Goal: Communication & Community: Answer question/provide support

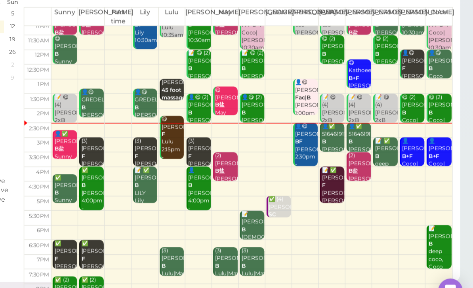
scroll to position [28, 0]
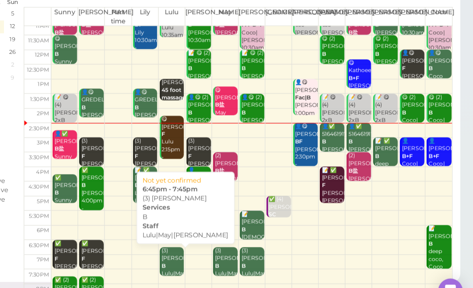
click at [232, 237] on div "(3) [PERSON_NAME]|May|[PERSON_NAME] 6:45pm - 7:45pm" at bounding box center [241, 260] width 18 height 47
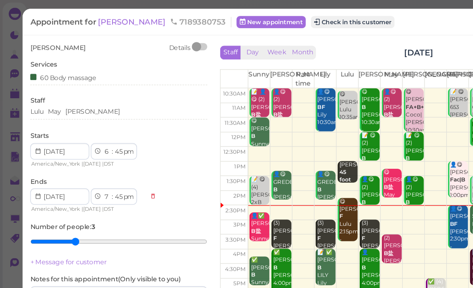
click at [92, 16] on span "[PERSON_NAME]" at bounding box center [102, 17] width 53 height 8
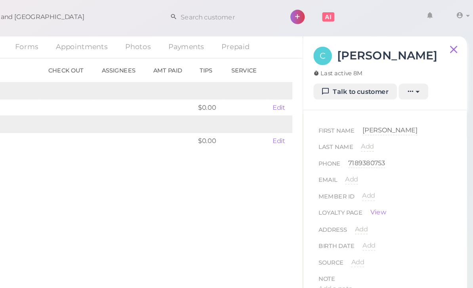
click at [345, 71] on link "Talk to customer" at bounding box center [377, 71] width 65 height 13
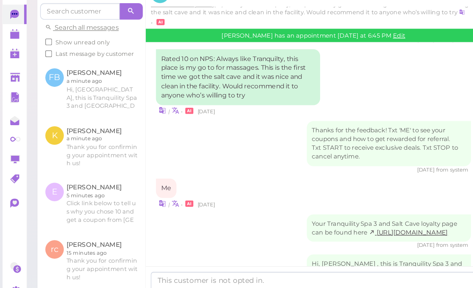
scroll to position [25, 0]
click at [192, 256] on textarea at bounding box center [241, 264] width 251 height 16
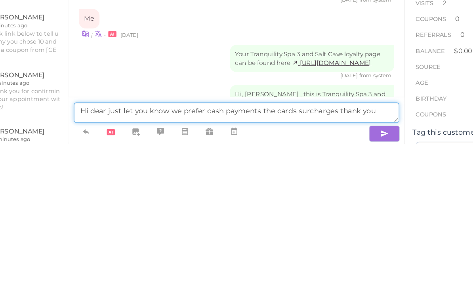
type textarea "Hi dear just let you know we prefer cash payments the cards surcharges thank you"
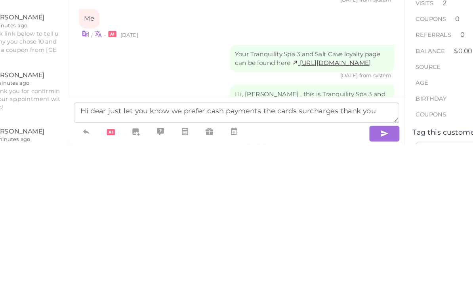
click at [353, 276] on icon "button" at bounding box center [356, 280] width 6 height 8
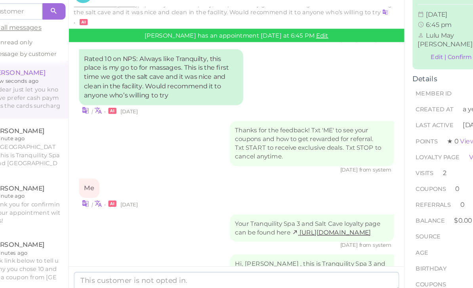
scroll to position [453, 0]
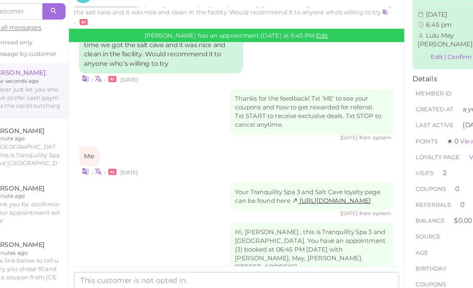
click at [237, 282] on div "Hi dear just let you know we prefer cash payments the cards surcharges thank you" at bounding box center [300, 292] width 127 height 21
copy div "Hi dear just let you know we prefer cash payments the cards surcharges thank yo"
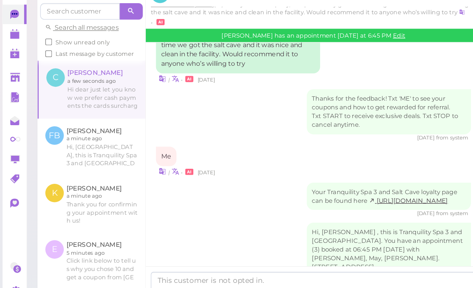
click at [8, 70] on polygon at bounding box center [11, 73] width 7 height 6
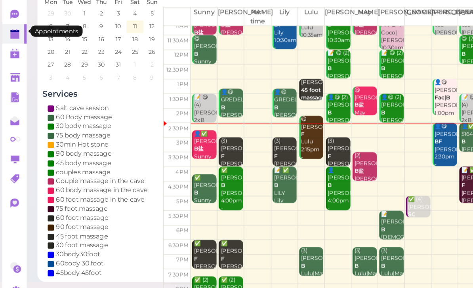
scroll to position [28, 0]
click at [176, 259] on div "✅ (2) [PERSON_NAME]|Sunny 7:45pm - 8:45pm" at bounding box center [179, 279] width 18 height 41
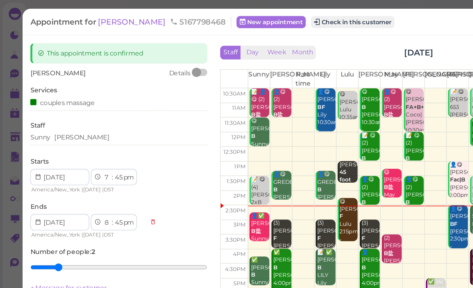
click at [84, 16] on span "[PERSON_NAME]" at bounding box center [102, 17] width 53 height 8
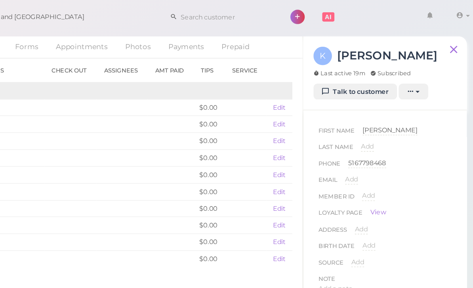
click at [345, 72] on link "Talk to customer" at bounding box center [377, 71] width 65 height 13
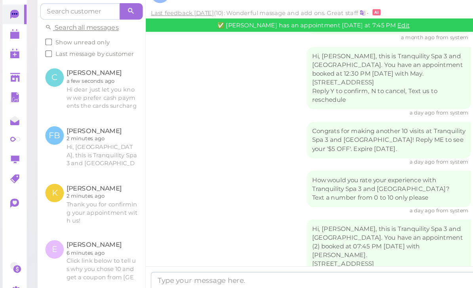
scroll to position [25, 0]
click at [179, 256] on textarea at bounding box center [241, 264] width 251 height 16
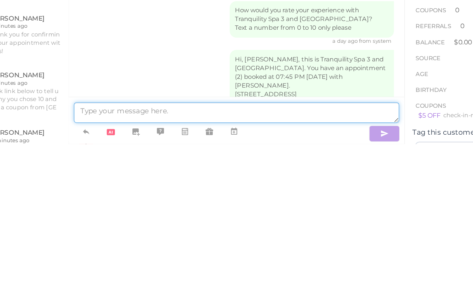
click at [116, 256] on textarea at bounding box center [241, 264] width 251 height 16
paste textarea "Hi dear just let you know we prefer cash payments the cards surcharges thank yo"
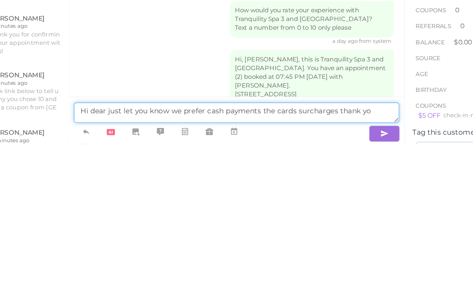
type textarea "Hi dear just let you know we prefer cash payments the cards surcharges thank yo"
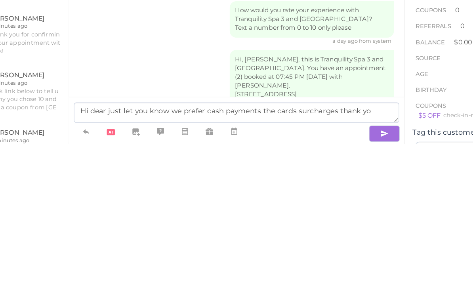
click at [344, 274] on button "button" at bounding box center [356, 280] width 24 height 13
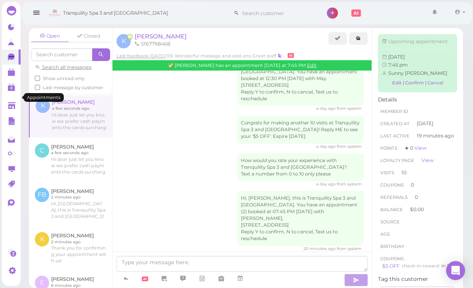
click at [12, 77] on link at bounding box center [11, 72] width 19 height 15
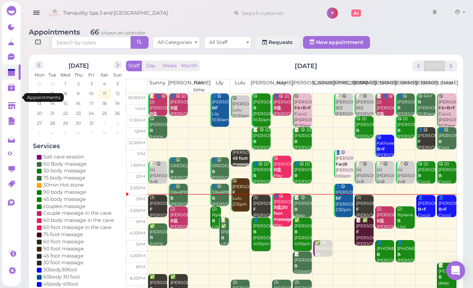
click at [452, 67] on span "next" at bounding box center [451, 66] width 8 height 8
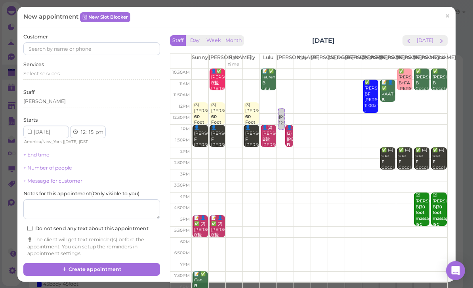
click at [451, 43] on div "Staff Day Week Month [DATE] [DATE] [PERSON_NAME] Part time [PERSON_NAME] [PERSO…" at bounding box center [308, 147] width 289 height 228
click at [446, 42] on button "next" at bounding box center [441, 40] width 12 height 11
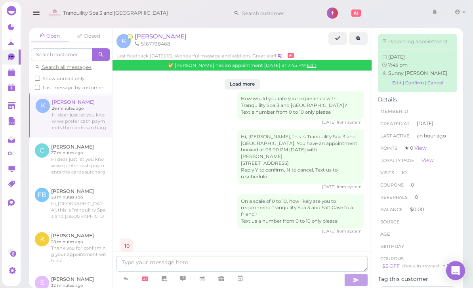
scroll to position [1062, 0]
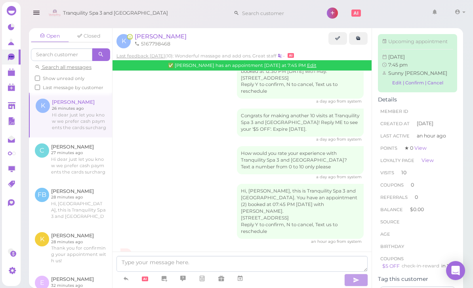
click at [13, 76] on polygon at bounding box center [11, 73] width 7 height 6
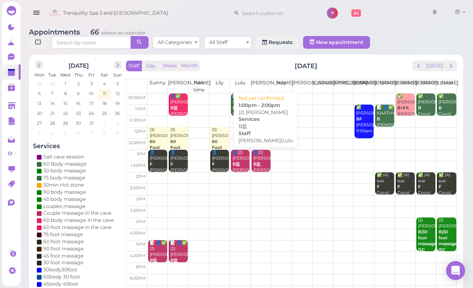
click at [257, 160] on div "👤(2) [PERSON_NAME] B盐 [PERSON_NAME]|Lulu 1:00pm - 2:00pm" at bounding box center [262, 170] width 18 height 41
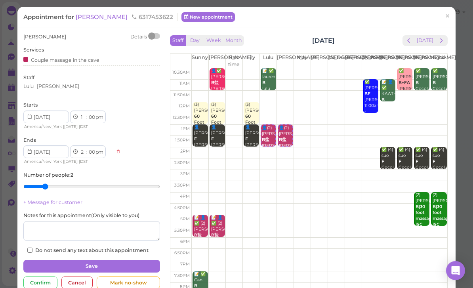
click at [93, 17] on span "[PERSON_NAME]" at bounding box center [102, 17] width 53 height 8
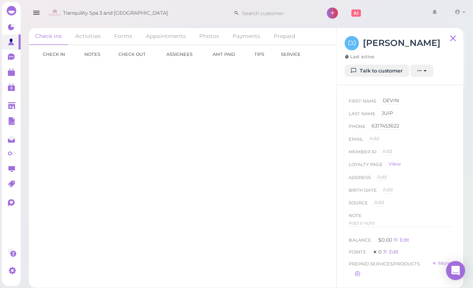
click at [381, 74] on link "Talk to customer" at bounding box center [377, 71] width 65 height 13
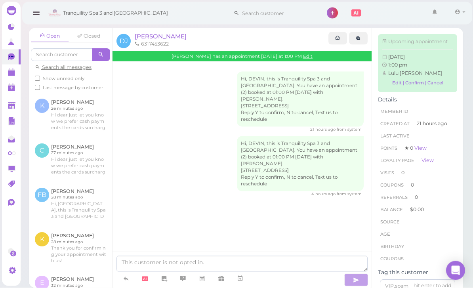
scroll to position [25, 0]
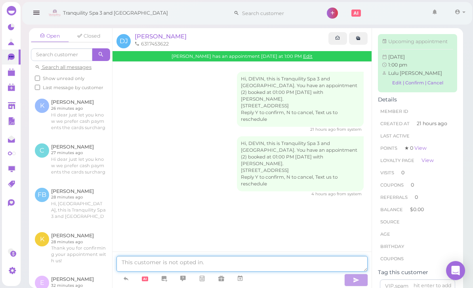
click at [189, 262] on textarea at bounding box center [241, 264] width 251 height 16
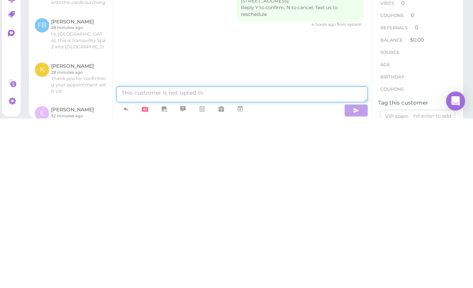
click at [148, 256] on textarea at bounding box center [241, 264] width 251 height 16
paste textarea "Hi dear just let you know we prefer cash payments the cards surcharges thank yo"
type textarea "Hi dear just let you know we prefer cash payments the cards surcharges thank yo"
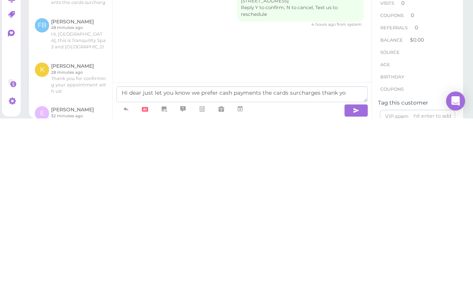
click at [355, 276] on icon "button" at bounding box center [356, 280] width 6 height 8
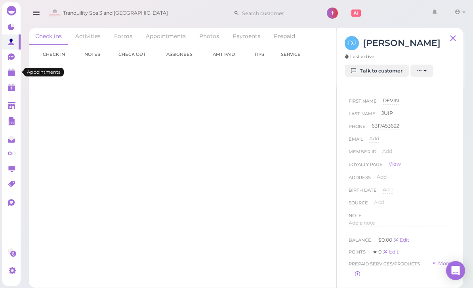
click at [11, 72] on polygon at bounding box center [11, 73] width 7 height 6
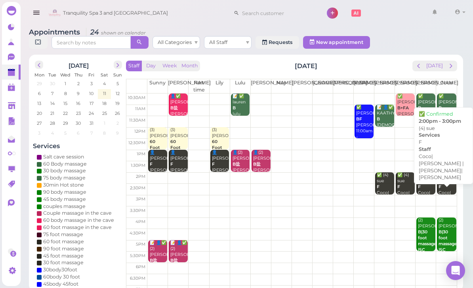
click at [447, 186] on div "✅ (4) [PERSON_NAME]|[PERSON_NAME] |[PERSON_NAME]|[PERSON_NAME] 2:00pm - 3:00pm" at bounding box center [447, 204] width 18 height 65
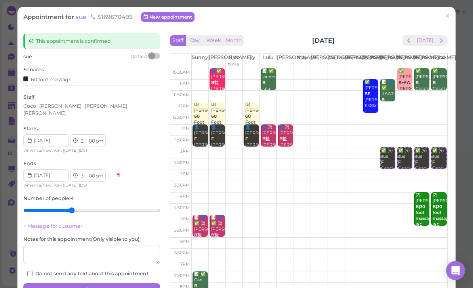
click at [82, 18] on span "sue" at bounding box center [82, 17] width 12 height 8
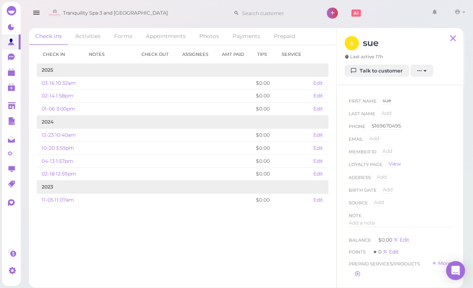
click at [380, 73] on link "Talk to customer" at bounding box center [377, 71] width 65 height 13
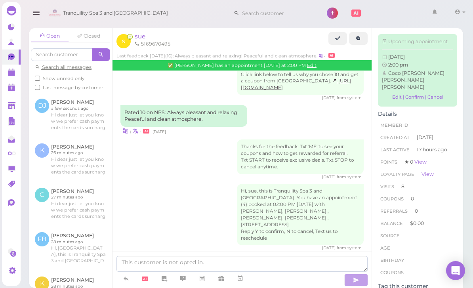
scroll to position [25, 0]
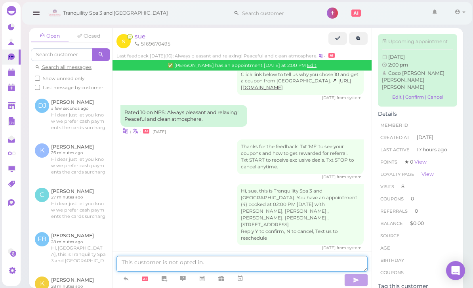
click at [173, 264] on textarea at bounding box center [241, 264] width 251 height 16
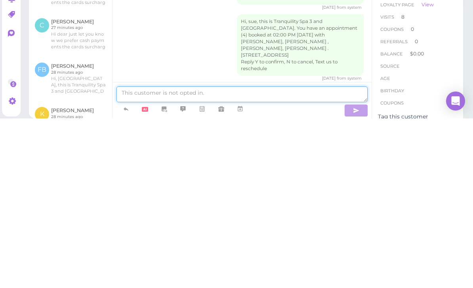
click at [165, 256] on textarea at bounding box center [241, 264] width 251 height 16
paste textarea "Hi dear just let you know we prefer cash payments the cards surcharges thank yo"
type textarea "Hi dear just let you know we prefer cash payments the cards surcharges thank yo"
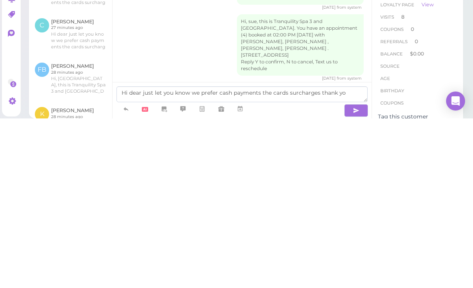
click at [355, 276] on icon "button" at bounding box center [356, 280] width 6 height 8
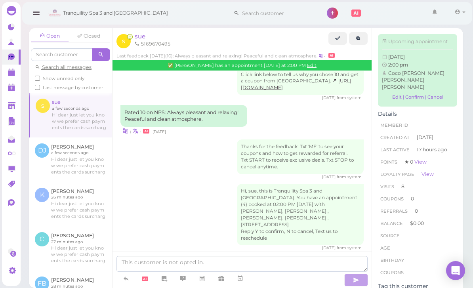
scroll to position [982, 0]
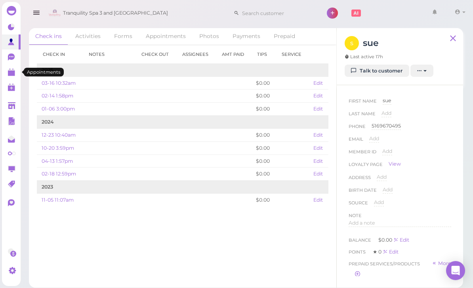
click at [14, 72] on polygon at bounding box center [11, 73] width 7 height 6
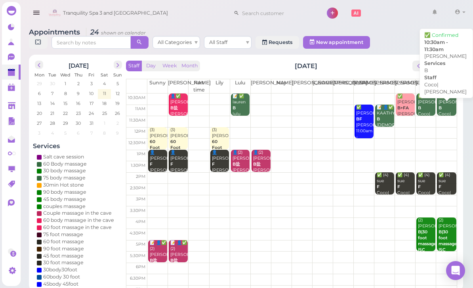
click at [445, 103] on div "✅ [PERSON_NAME]|[PERSON_NAME] 10:30am - 11:30am" at bounding box center [447, 116] width 18 height 47
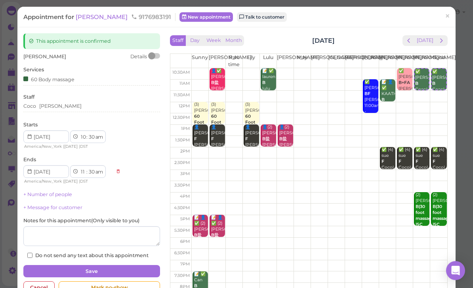
click at [85, 15] on span "[PERSON_NAME]" at bounding box center [102, 17] width 53 height 8
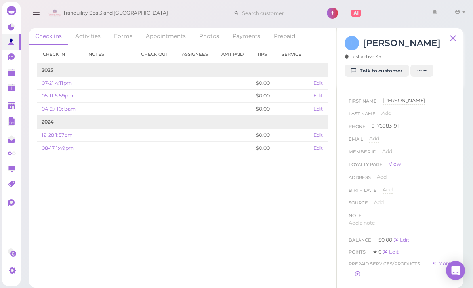
click at [392, 73] on link "Talk to customer" at bounding box center [377, 71] width 65 height 13
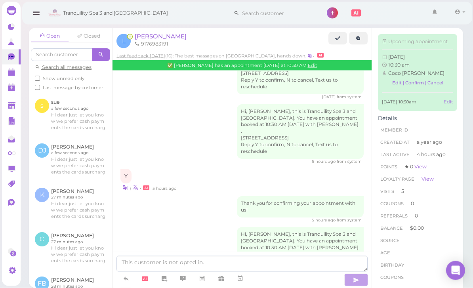
scroll to position [25, 0]
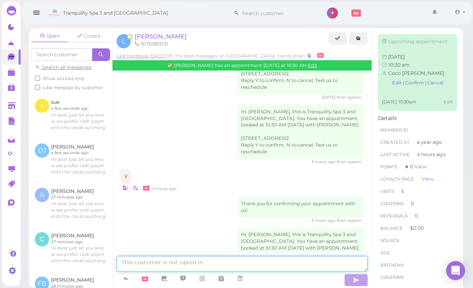
click at [173, 263] on textarea at bounding box center [241, 264] width 251 height 16
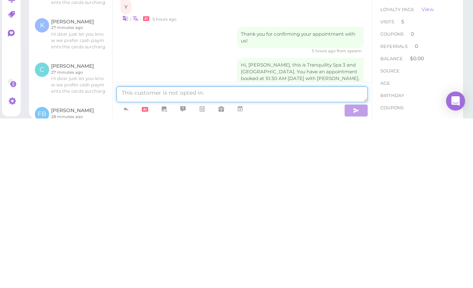
click at [171, 256] on textarea at bounding box center [241, 264] width 251 height 16
paste textarea "Hi dear just let you know we prefer cash payments the cards surcharges thank yo"
type textarea "Hi dear just let you know we prefer cash payments the cards surcharges thank yo"
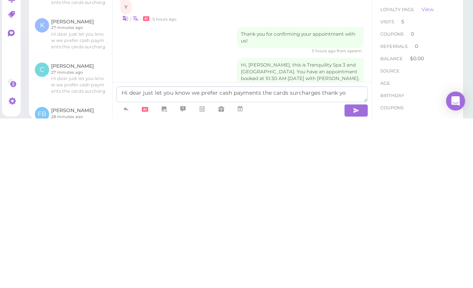
click at [354, 276] on icon "button" at bounding box center [356, 280] width 6 height 8
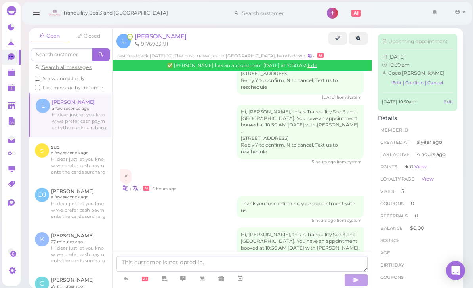
scroll to position [976, 0]
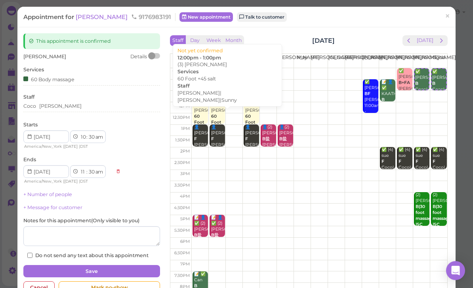
click at [200, 111] on div "(3) [PERSON_NAME] 60 Foot +45 salt [PERSON_NAME]|[PERSON_NAME]|Sunny 12:00pm - …" at bounding box center [201, 134] width 14 height 65
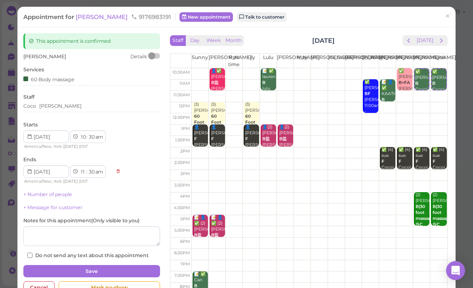
click at [448, 18] on span "×" at bounding box center [447, 16] width 5 height 11
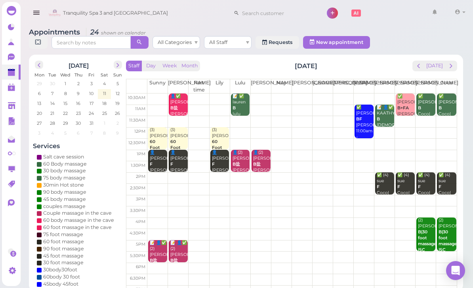
scroll to position [0, 0]
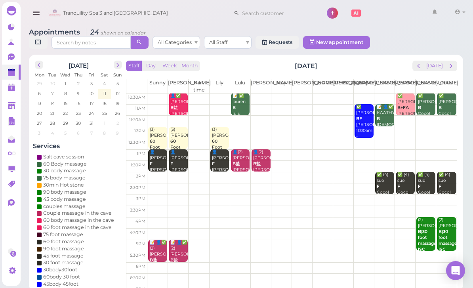
click at [221, 135] on div "(3) [PERSON_NAME] 60 Foot +45 salt [PERSON_NAME]|[PERSON_NAME]|Sunny 12:00pm - …" at bounding box center [220, 156] width 18 height 59
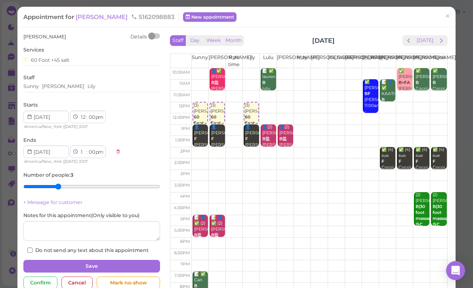
click at [91, 16] on span "[PERSON_NAME]" at bounding box center [102, 17] width 53 height 8
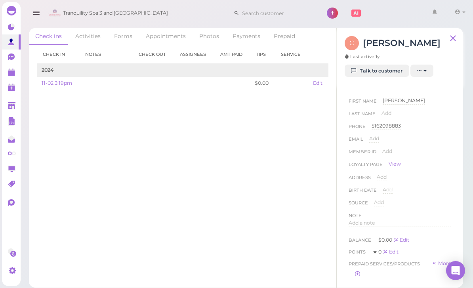
click at [385, 73] on link "Talk to customer" at bounding box center [377, 71] width 65 height 13
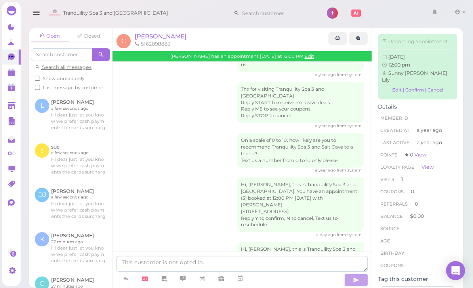
scroll to position [25, 0]
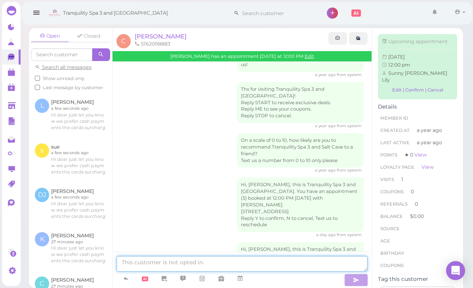
click at [224, 263] on textarea at bounding box center [241, 264] width 251 height 16
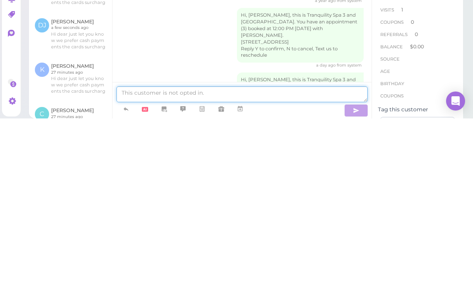
click at [155, 256] on textarea at bounding box center [241, 264] width 251 height 16
paste textarea "Hi dear just let you know we prefer cash payments the cards surcharges thank yo"
type textarea "Hi dear just let you know we prefer cash payments the cards surcharges thank yo"
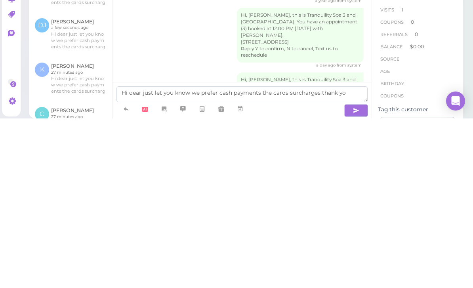
click at [352, 274] on button "button" at bounding box center [356, 280] width 24 height 13
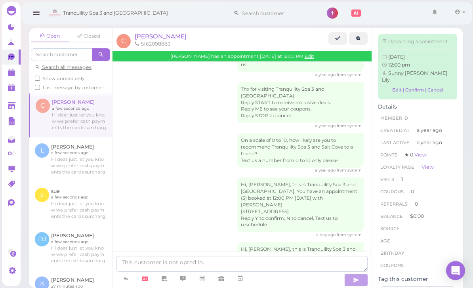
scroll to position [137, 0]
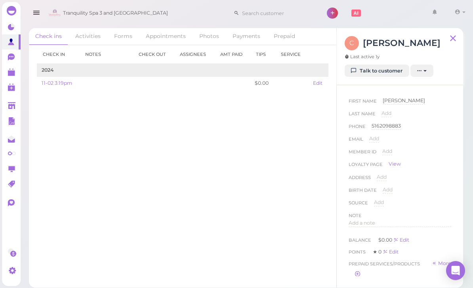
click at [11, 73] on polygon at bounding box center [11, 73] width 7 height 6
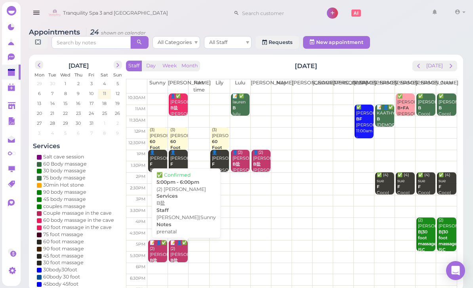
click at [178, 253] on div "📝 👤✅ (2) [PERSON_NAME]盐 prenatal [PERSON_NAME]|Sunny 5:00pm - 6:00pm" at bounding box center [179, 266] width 18 height 53
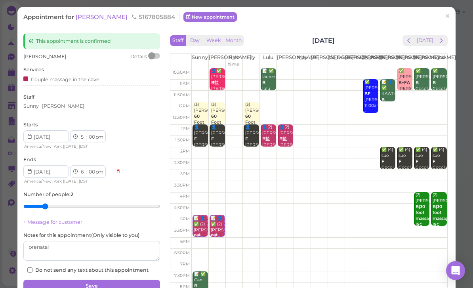
click at [87, 16] on span "[PERSON_NAME]" at bounding box center [102, 17] width 53 height 8
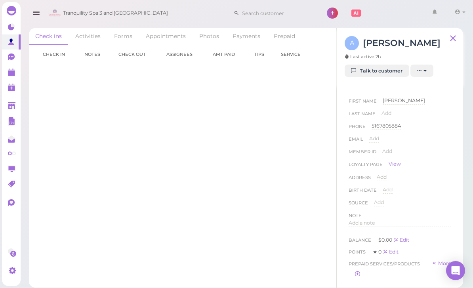
click at [383, 76] on link "Talk to customer" at bounding box center [377, 71] width 65 height 13
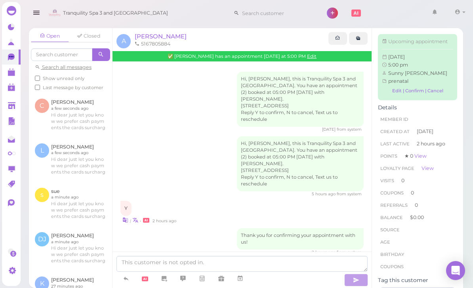
scroll to position [25, 0]
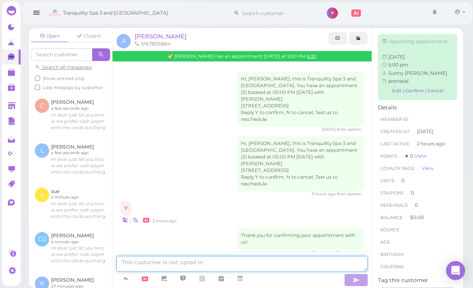
click at [171, 262] on textarea at bounding box center [241, 264] width 251 height 16
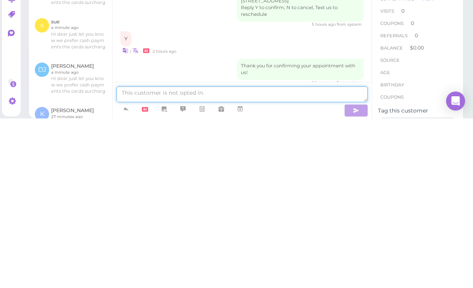
click at [141, 256] on textarea at bounding box center [241, 264] width 251 height 16
paste textarea "Hi dear just let you know we prefer cash payments the cards surcharges thank yo"
type textarea "Hi dear just let you know we prefer cash payments the cards surcharges thank you"
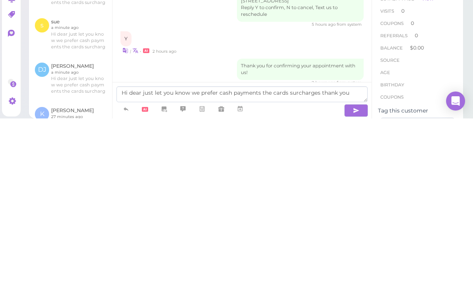
click at [357, 276] on icon "button" at bounding box center [356, 280] width 6 height 8
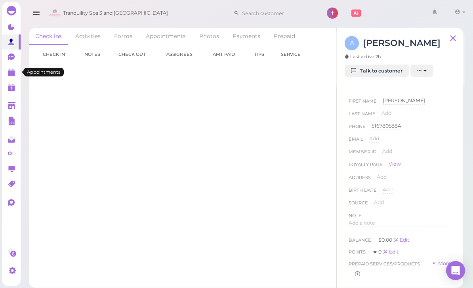
click at [6, 76] on link at bounding box center [11, 72] width 19 height 15
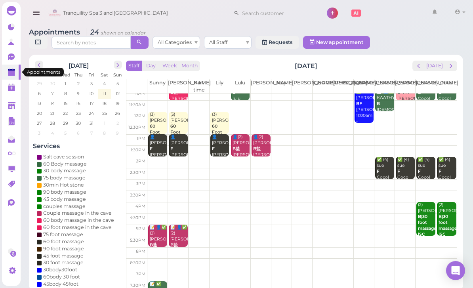
scroll to position [15, 0]
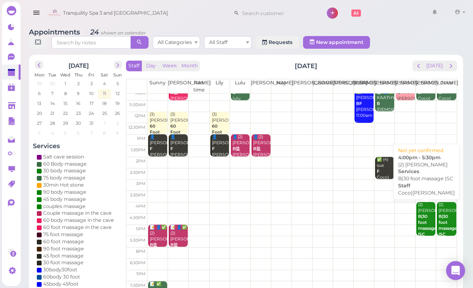
click at [429, 223] on b "B|30 foot massage |SC" at bounding box center [427, 225] width 19 height 23
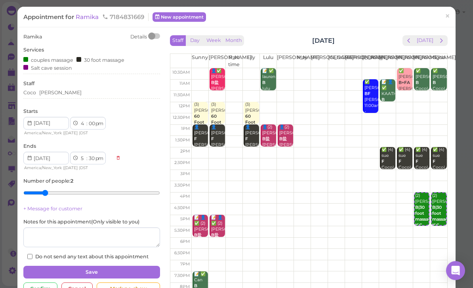
click at [86, 19] on span "Ramika" at bounding box center [88, 17] width 25 height 8
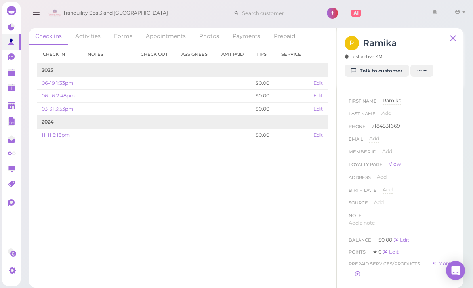
click at [381, 72] on link "Talk to customer" at bounding box center [377, 71] width 65 height 13
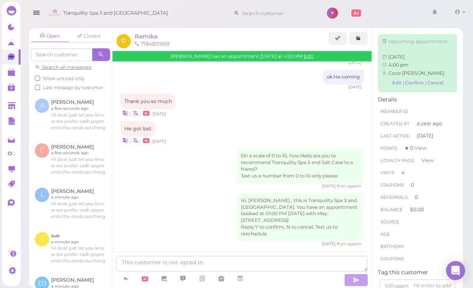
scroll to position [25, 0]
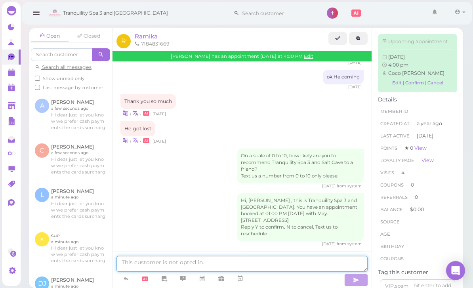
click at [177, 265] on textarea at bounding box center [241, 264] width 251 height 16
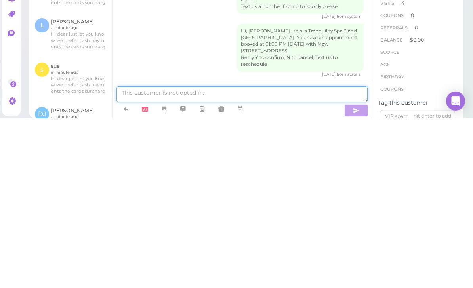
click at [165, 256] on textarea at bounding box center [241, 264] width 251 height 16
paste textarea "Hi dear just let you know we prefer cash payments the cards surcharges thank yo"
type textarea "Hi dear just let you know we prefer cash payments the cards surcharges thank you"
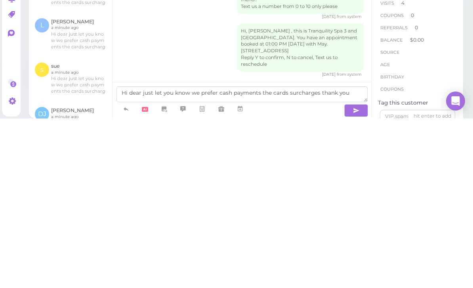
click at [349, 274] on button "button" at bounding box center [356, 280] width 24 height 13
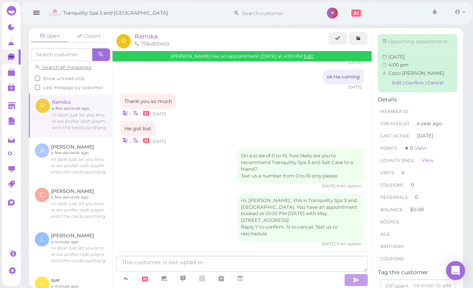
scroll to position [876, 0]
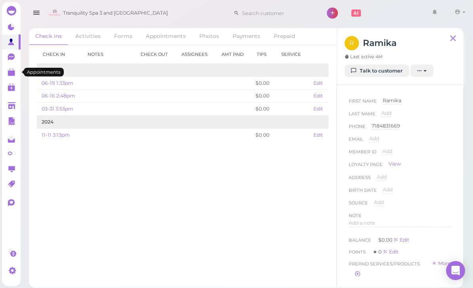
click at [14, 74] on polygon at bounding box center [11, 73] width 7 height 6
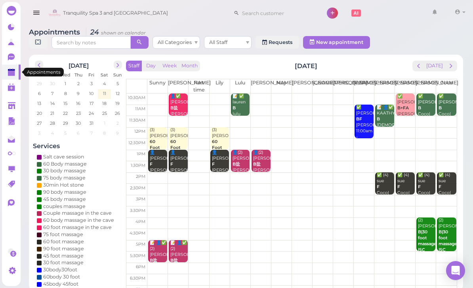
click at [162, 160] on div "👤[PERSON_NAME]|[PERSON_NAME]|Sunny 1:00pm - 2:00pm" at bounding box center [158, 173] width 18 height 47
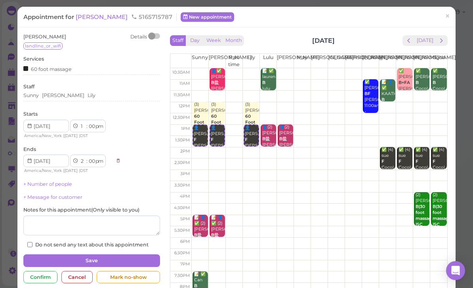
click at [445, 15] on span "×" at bounding box center [447, 16] width 5 height 11
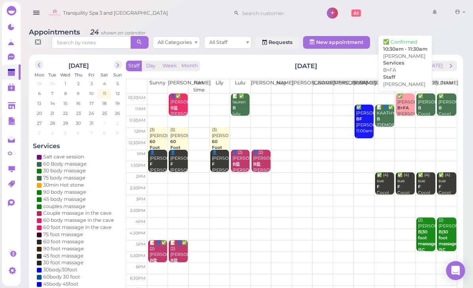
click at [402, 109] on div "✅ [PERSON_NAME]+FA [PERSON_NAME] 10:30am - 11:30am" at bounding box center [406, 113] width 18 height 41
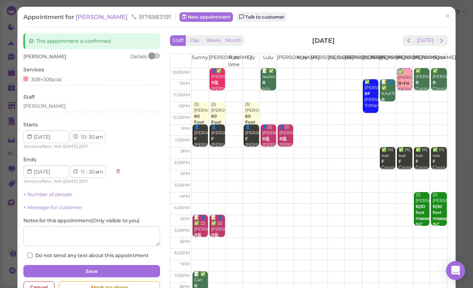
click at [448, 17] on span "×" at bounding box center [447, 16] width 5 height 11
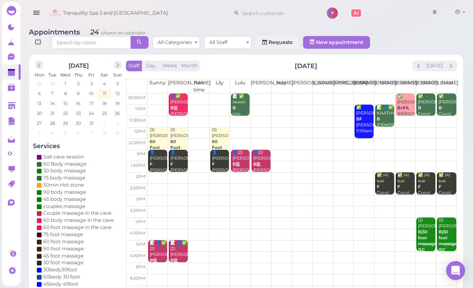
click at [364, 124] on div "✅ [PERSON_NAME] BF [PERSON_NAME] 11:00am - 12:30pm" at bounding box center [365, 125] width 18 height 41
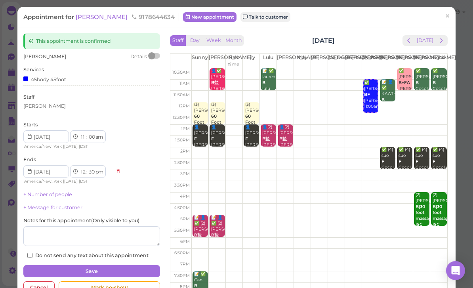
click at [89, 15] on span "[PERSON_NAME]" at bounding box center [102, 17] width 53 height 8
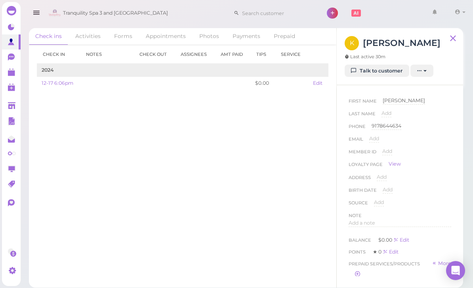
click at [385, 74] on link "Talk to customer" at bounding box center [377, 71] width 65 height 13
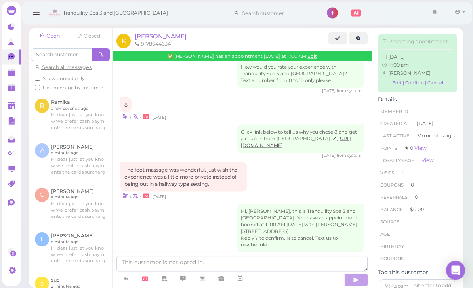
scroll to position [23, 0]
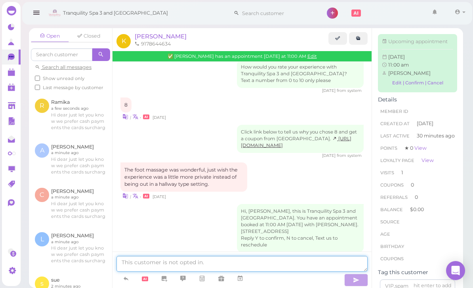
click at [162, 271] on textarea at bounding box center [241, 264] width 251 height 16
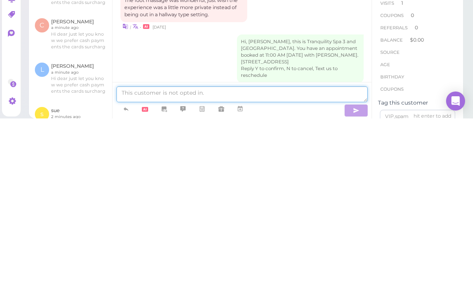
click at [151, 256] on textarea at bounding box center [241, 264] width 251 height 16
paste textarea "Hi dear just let you know we prefer cash payments the cards surcharges thank yo"
type textarea "Hi dear just let you know we prefer cash payments the cards surcharges thank yo"
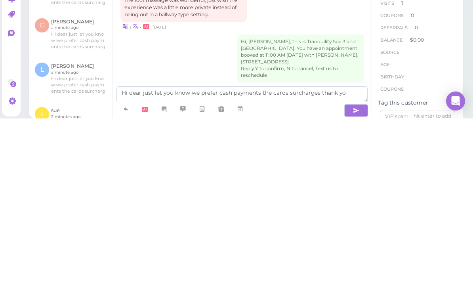
click at [356, 276] on icon "button" at bounding box center [356, 280] width 6 height 8
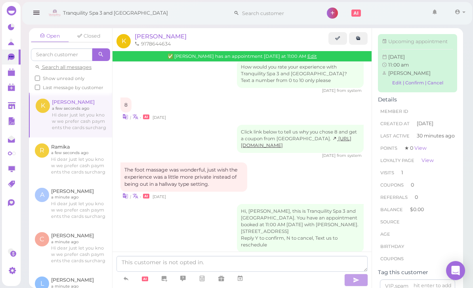
scroll to position [595, 0]
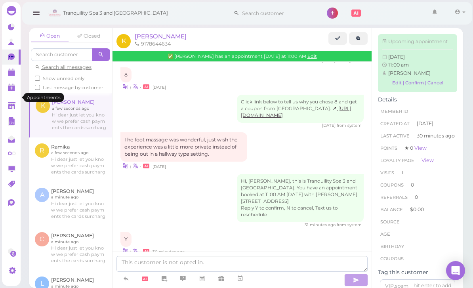
click at [13, 71] on polygon at bounding box center [11, 73] width 7 height 6
